Goal: Find specific page/section: Find specific page/section

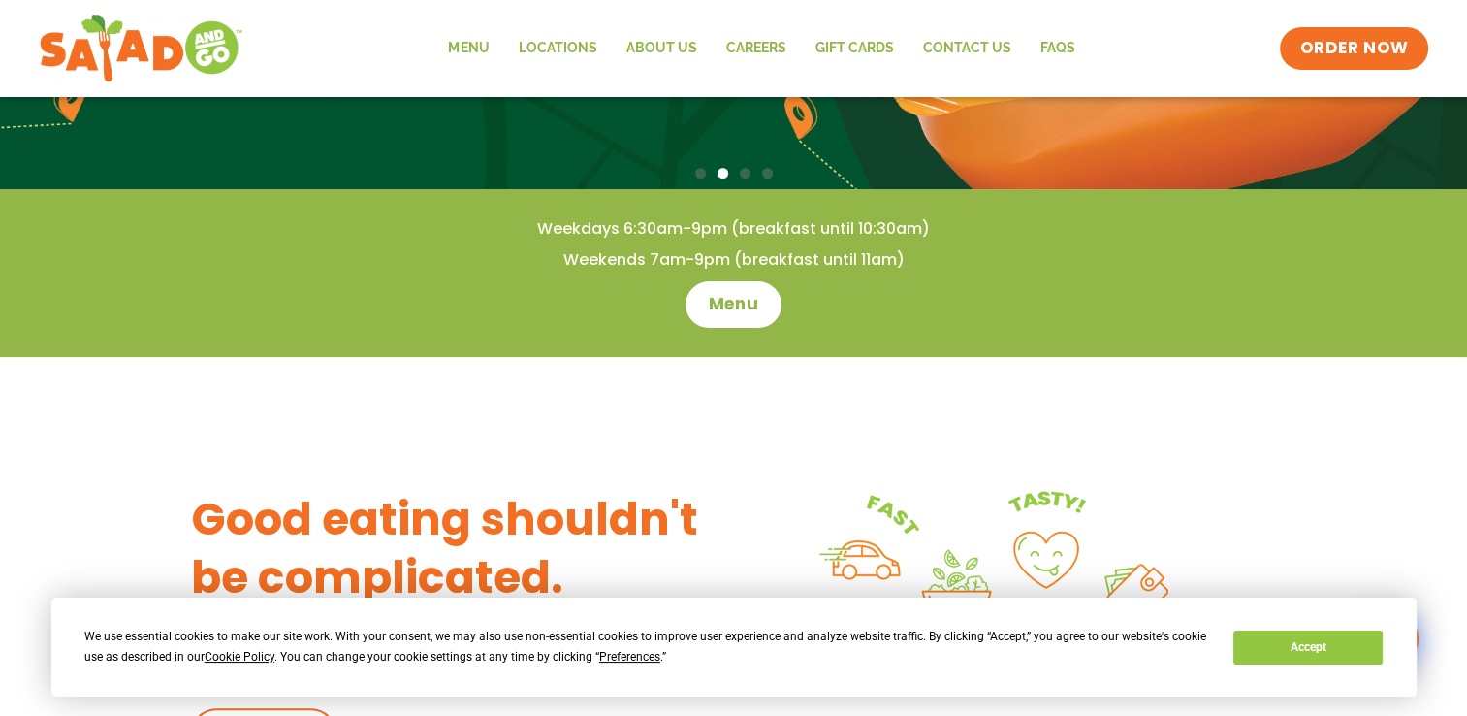
scroll to position [659, 0]
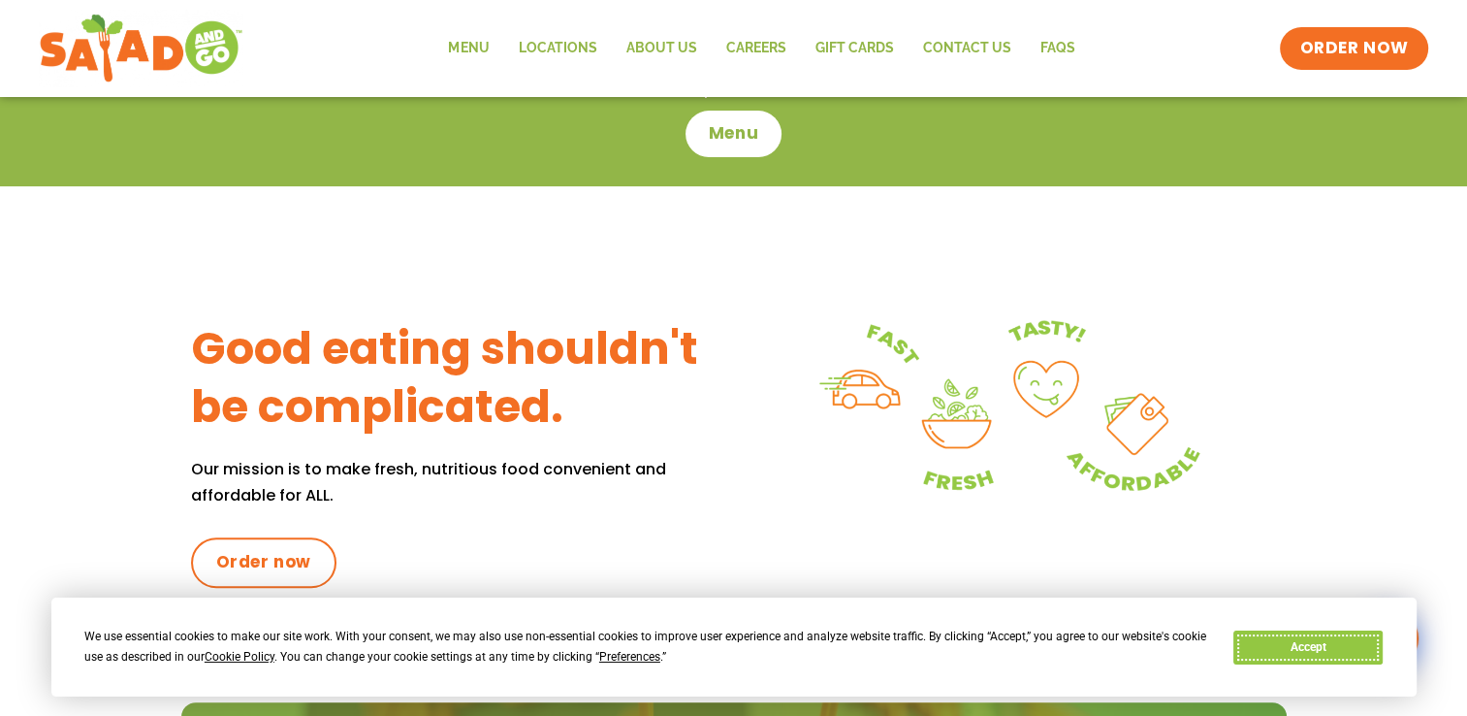
click at [1272, 630] on button "Accept" at bounding box center [1308, 647] width 149 height 34
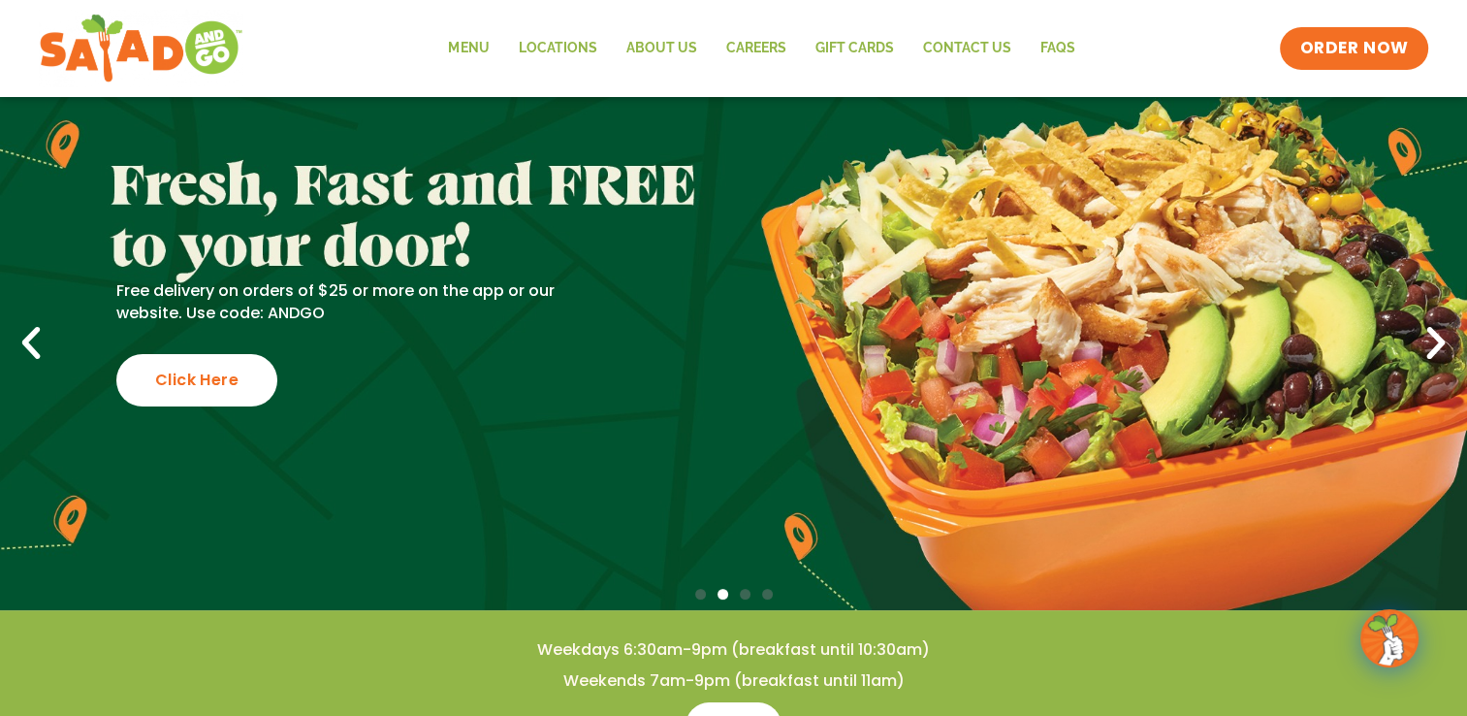
scroll to position [0, 0]
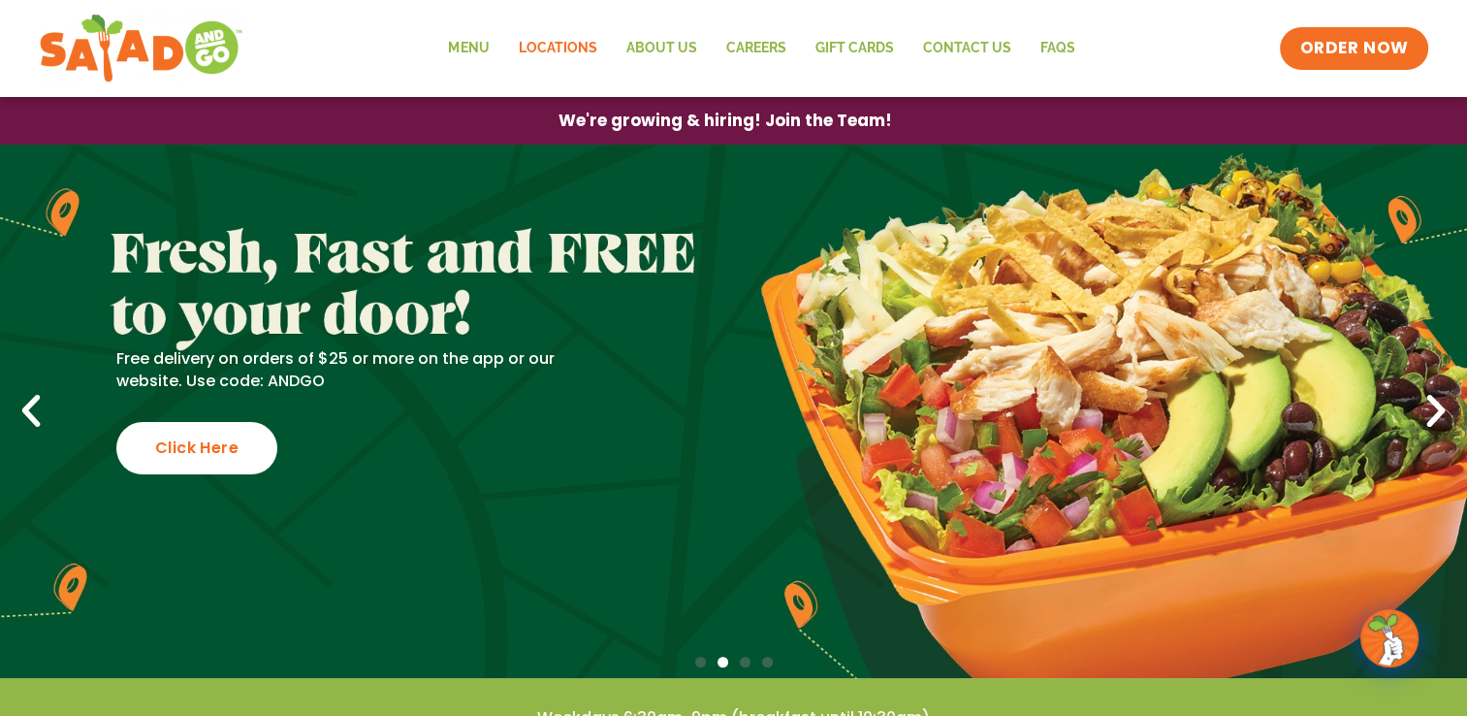
click at [554, 49] on link "Locations" at bounding box center [557, 48] width 108 height 45
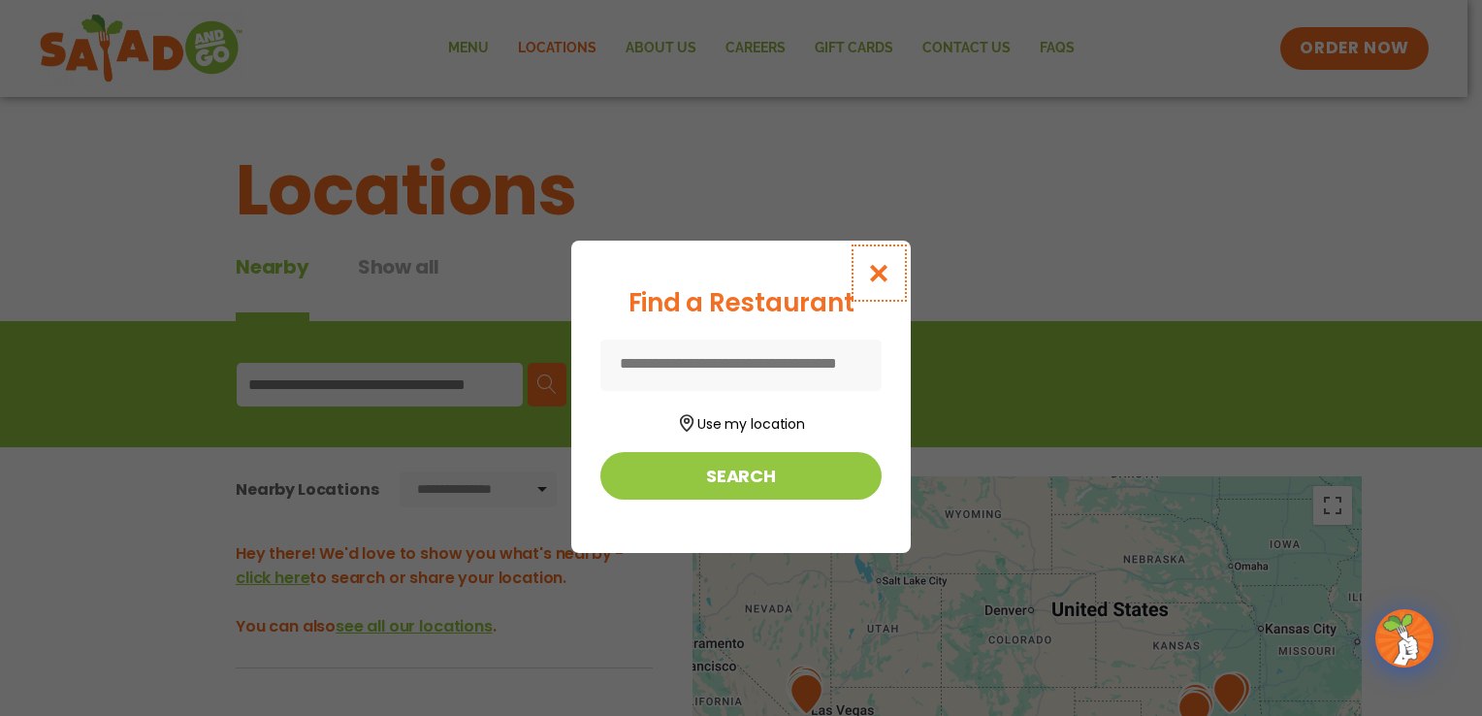
click at [876, 272] on icon "Close modal" at bounding box center [879, 273] width 24 height 20
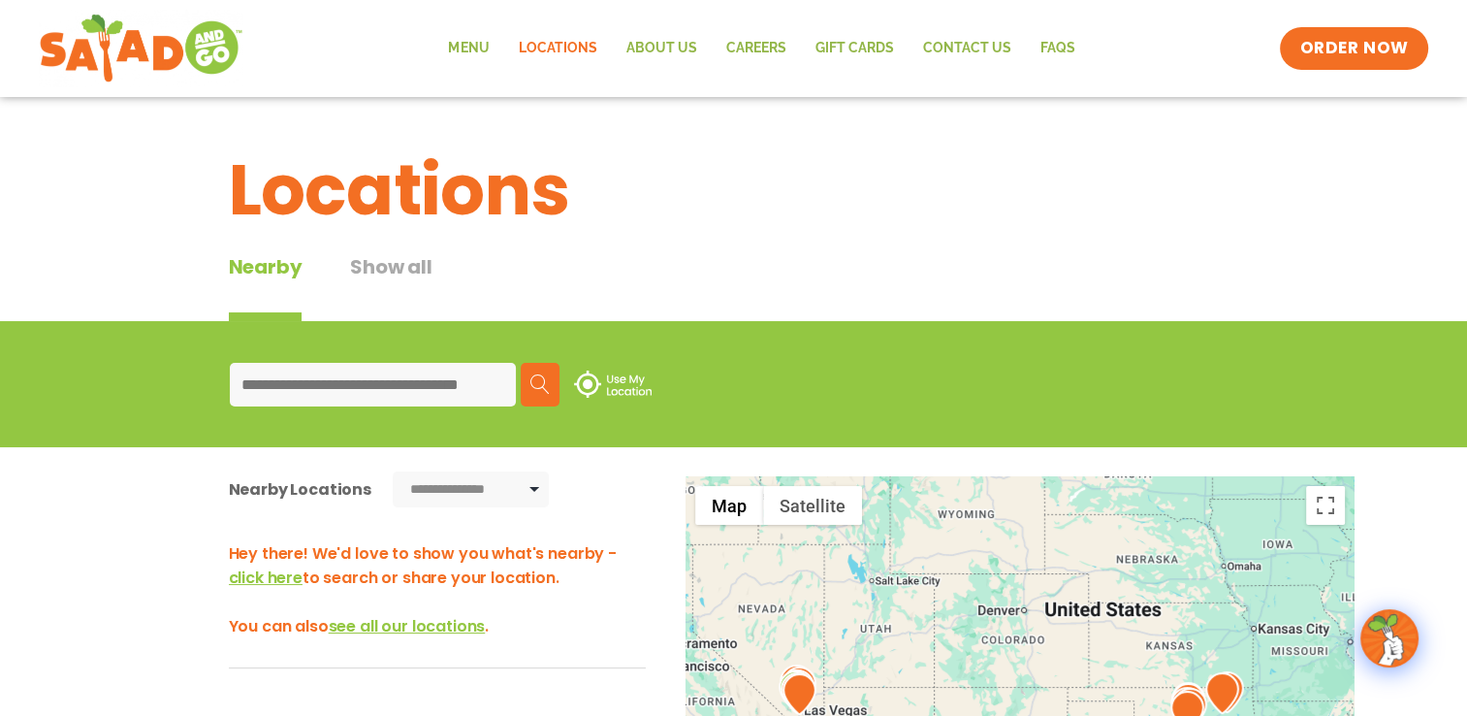
click at [328, 386] on input at bounding box center [373, 385] width 286 height 44
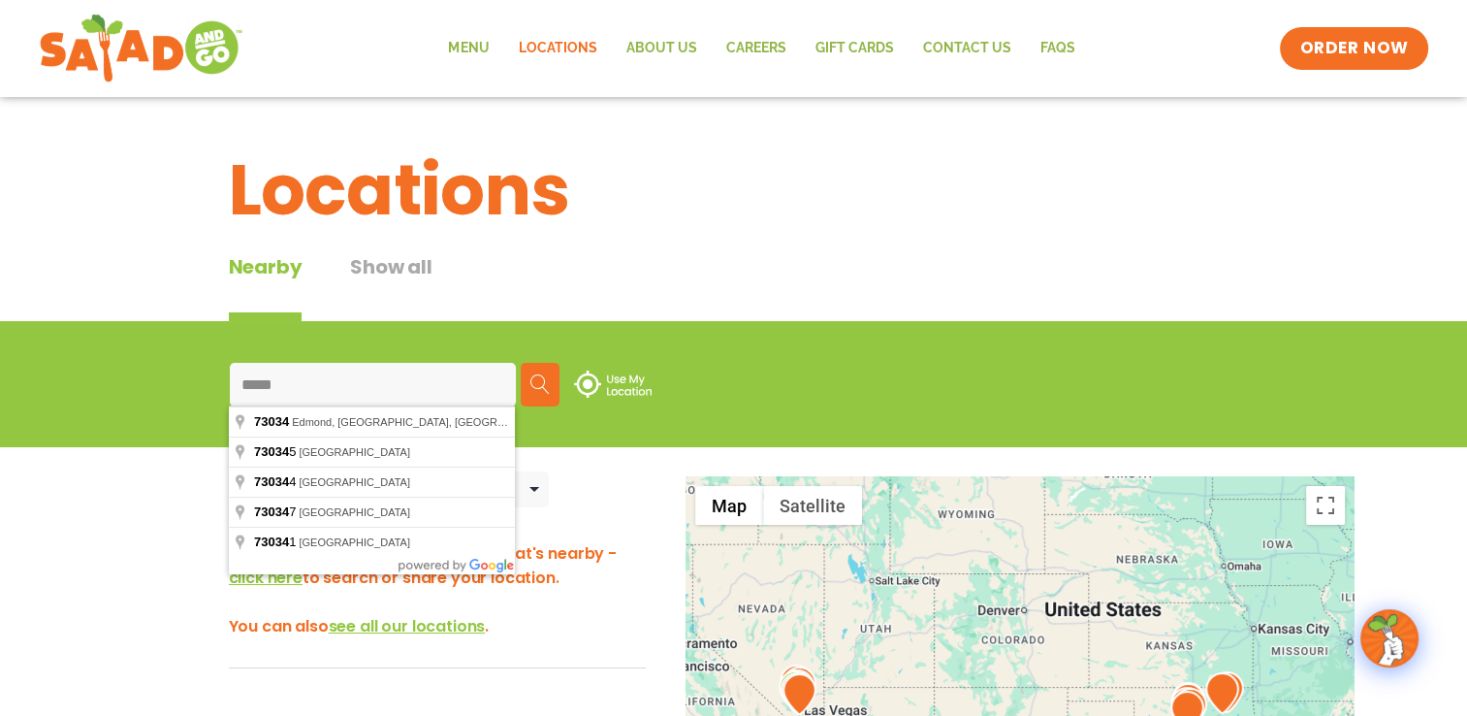
type input "**********"
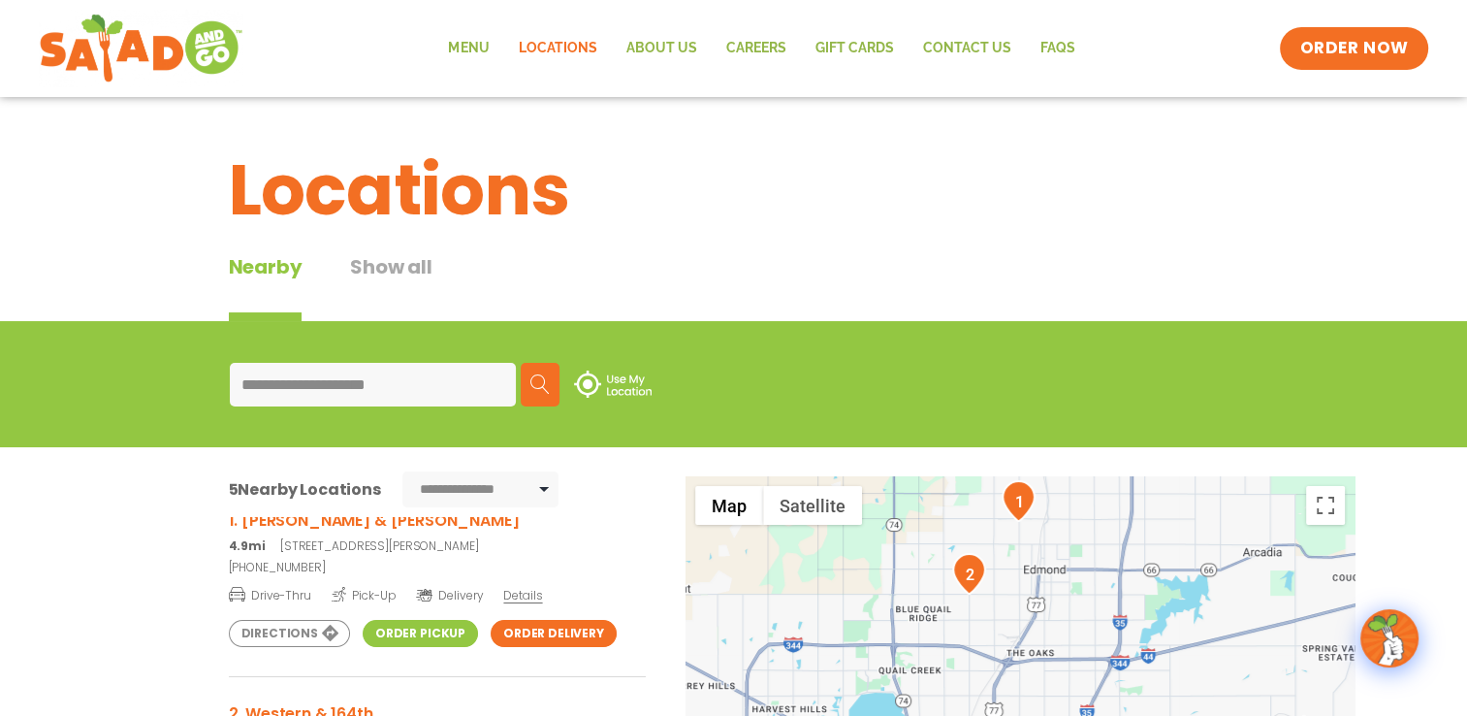
scroll to position [31, 0]
click at [408, 634] on link "Order Pickup" at bounding box center [420, 635] width 115 height 27
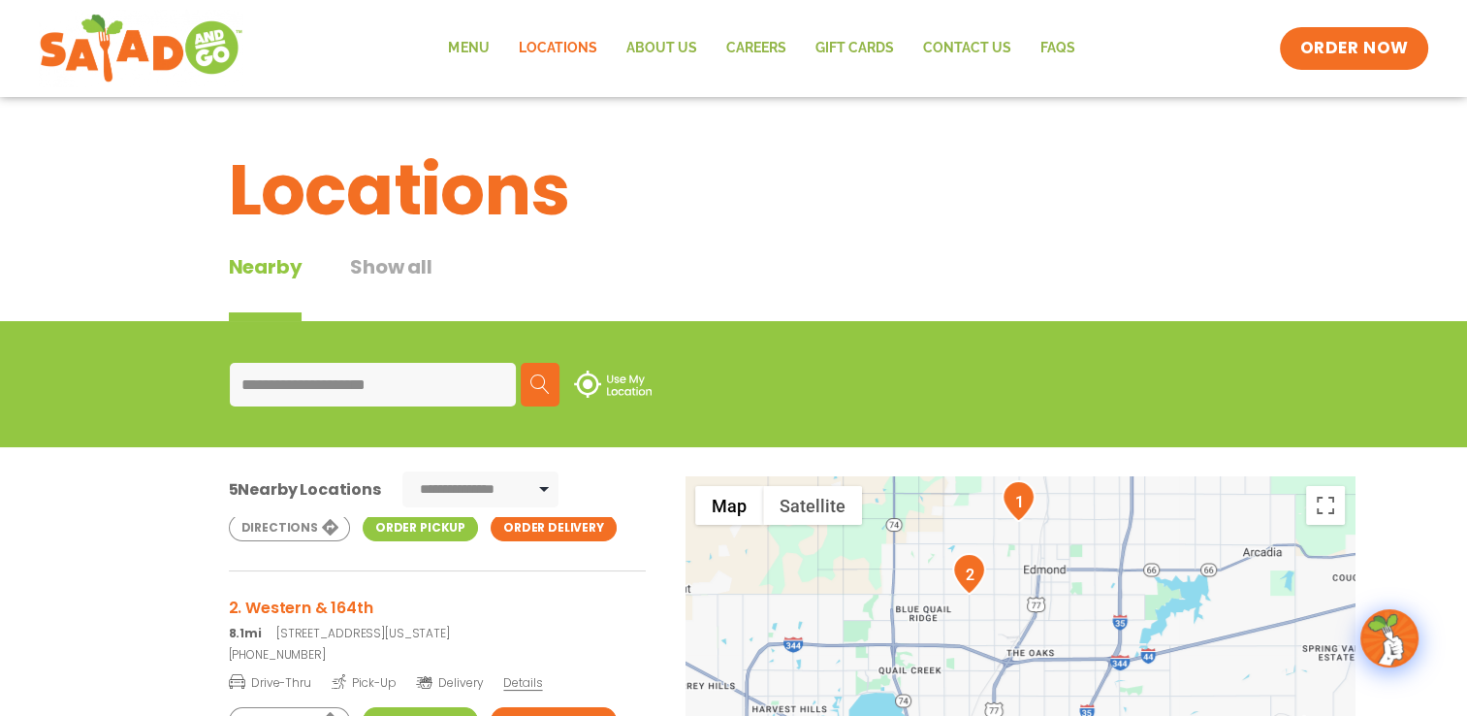
scroll to position [16, 0]
